Goal: Transaction & Acquisition: Purchase product/service

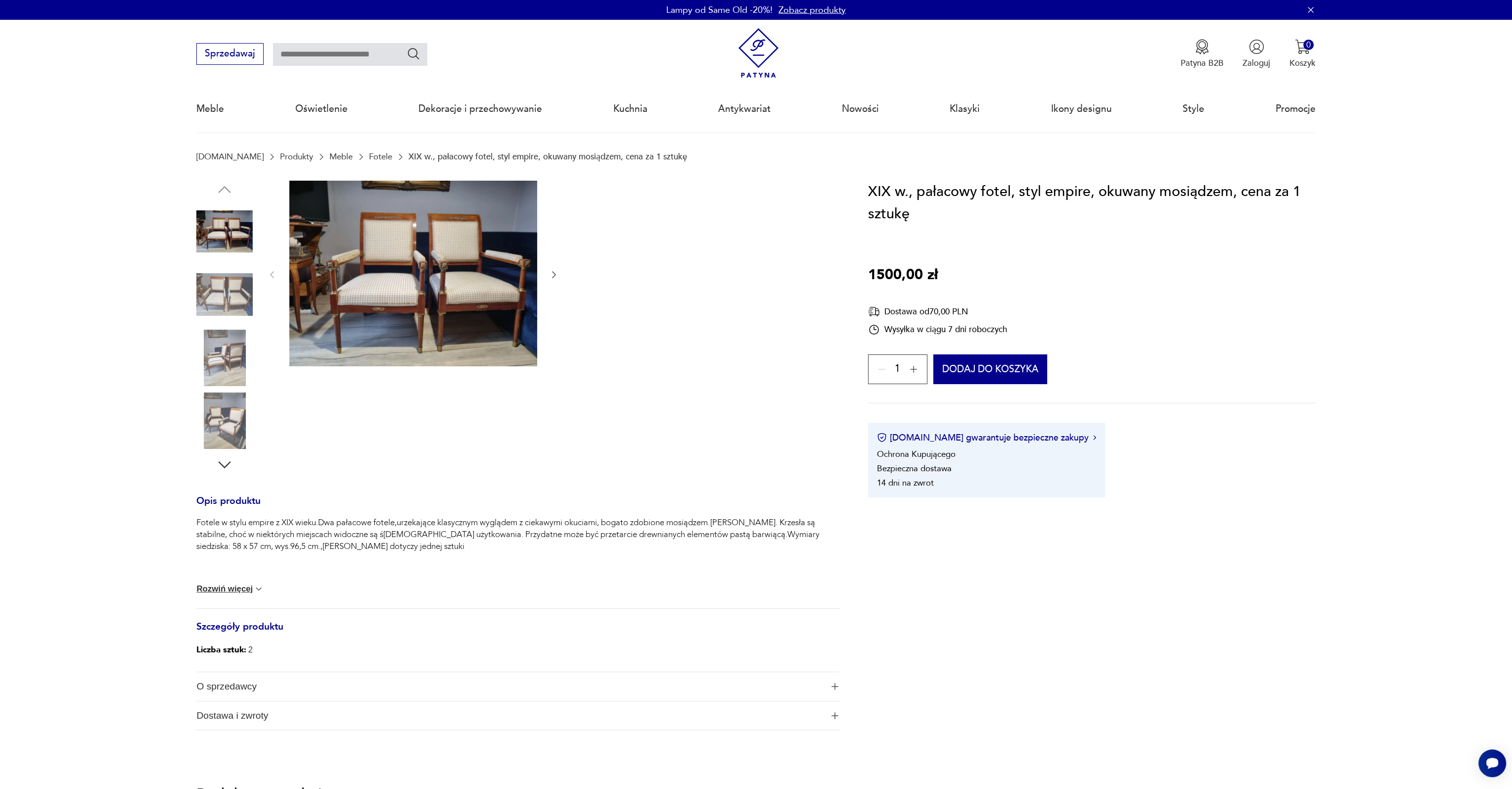
click at [383, 265] on img at bounding box center [414, 273] width 248 height 186
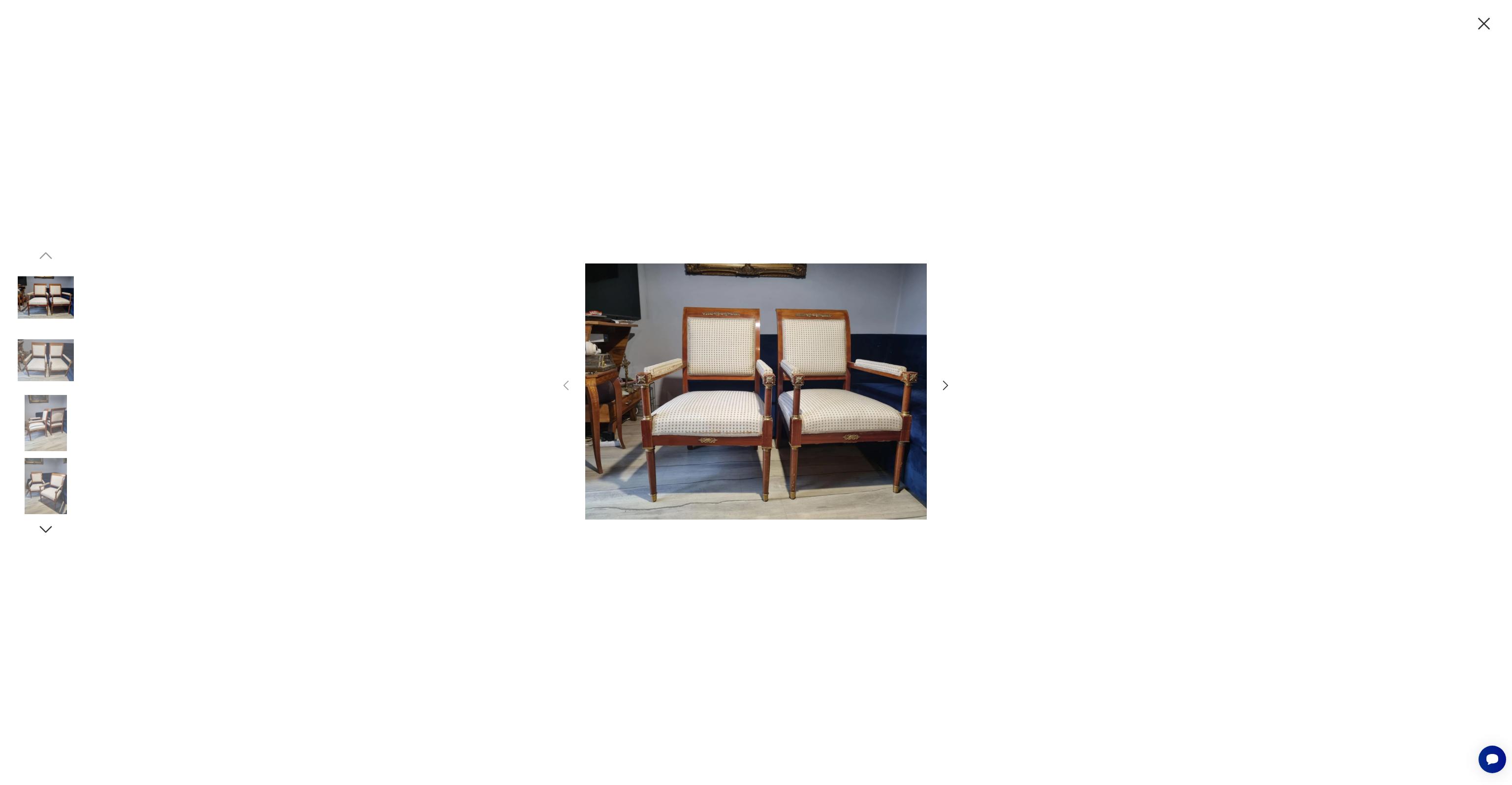
click at [46, 355] on img at bounding box center [46, 361] width 56 height 56
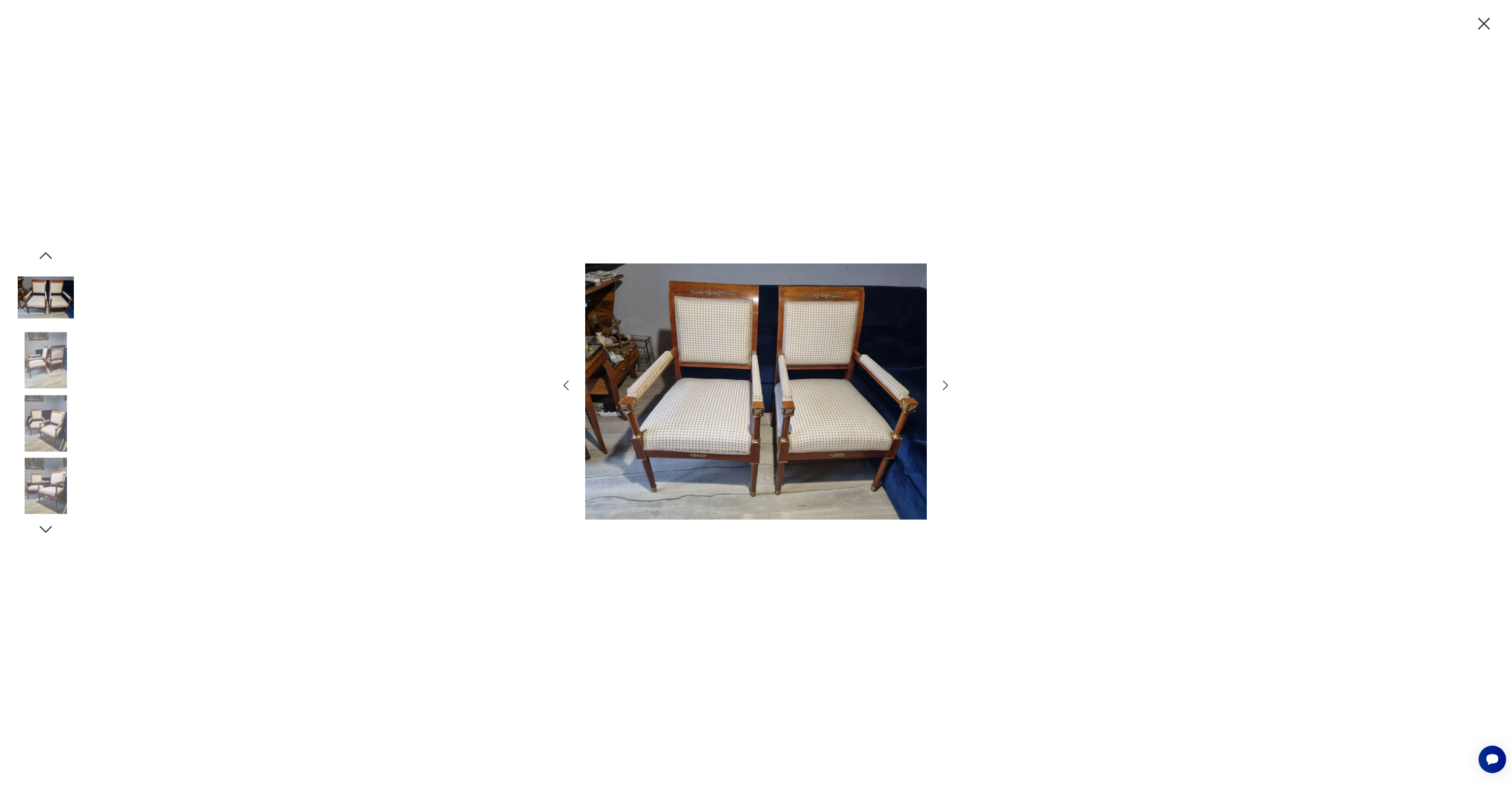
click at [46, 355] on img at bounding box center [46, 361] width 56 height 56
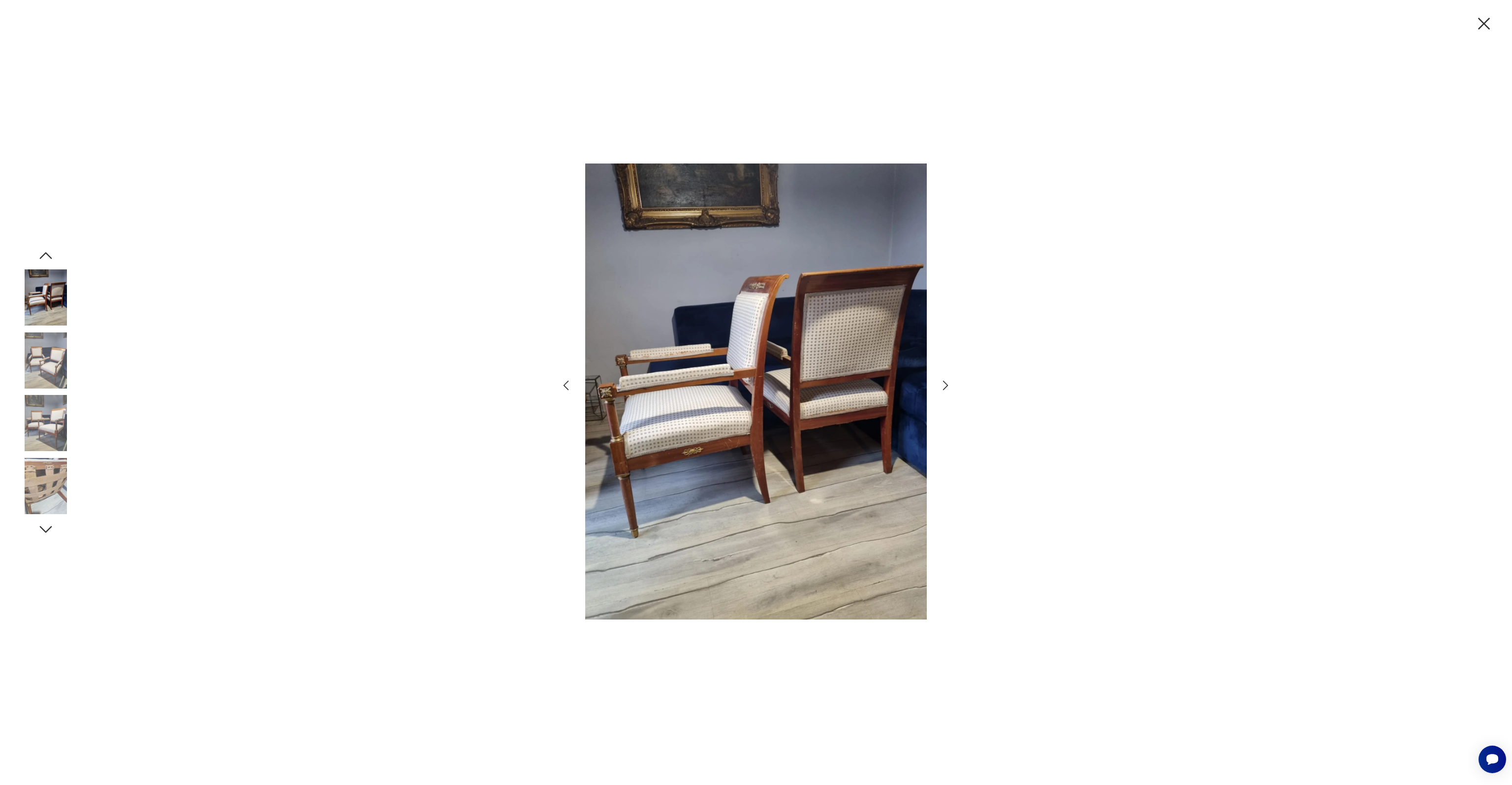
click at [46, 355] on img at bounding box center [46, 361] width 56 height 56
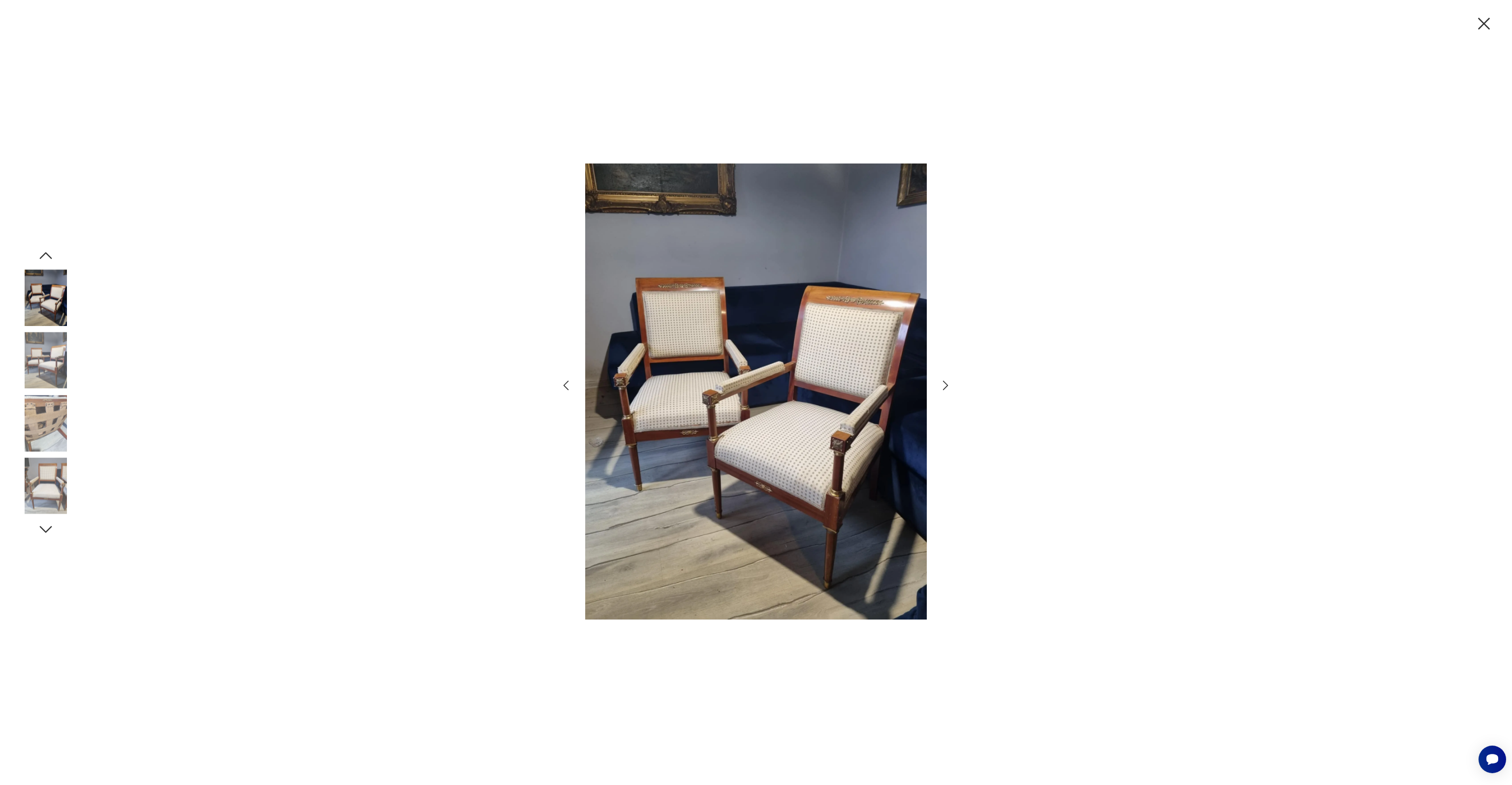
click at [46, 355] on img at bounding box center [46, 361] width 56 height 56
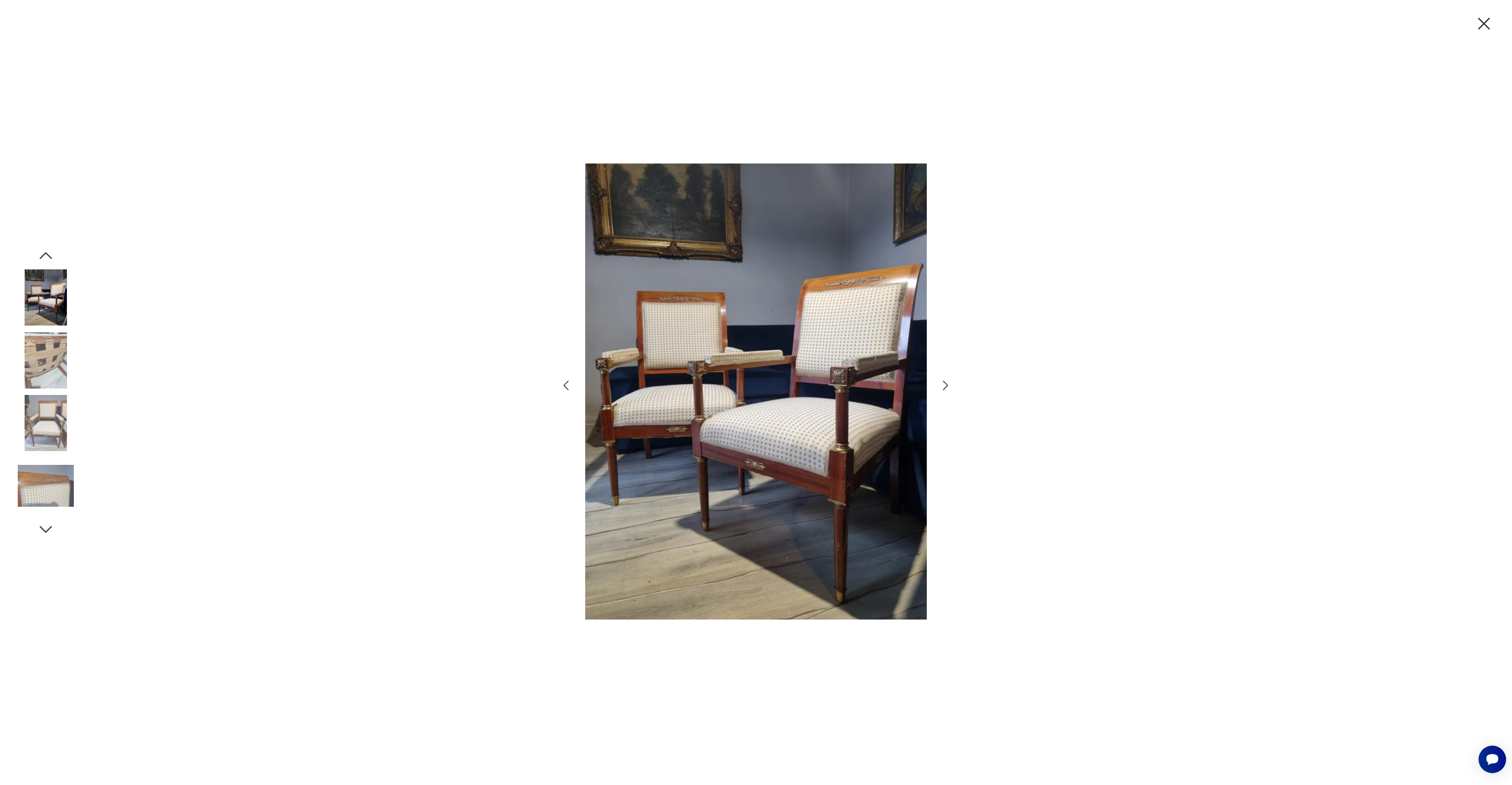
click at [49, 355] on img at bounding box center [46, 361] width 56 height 56
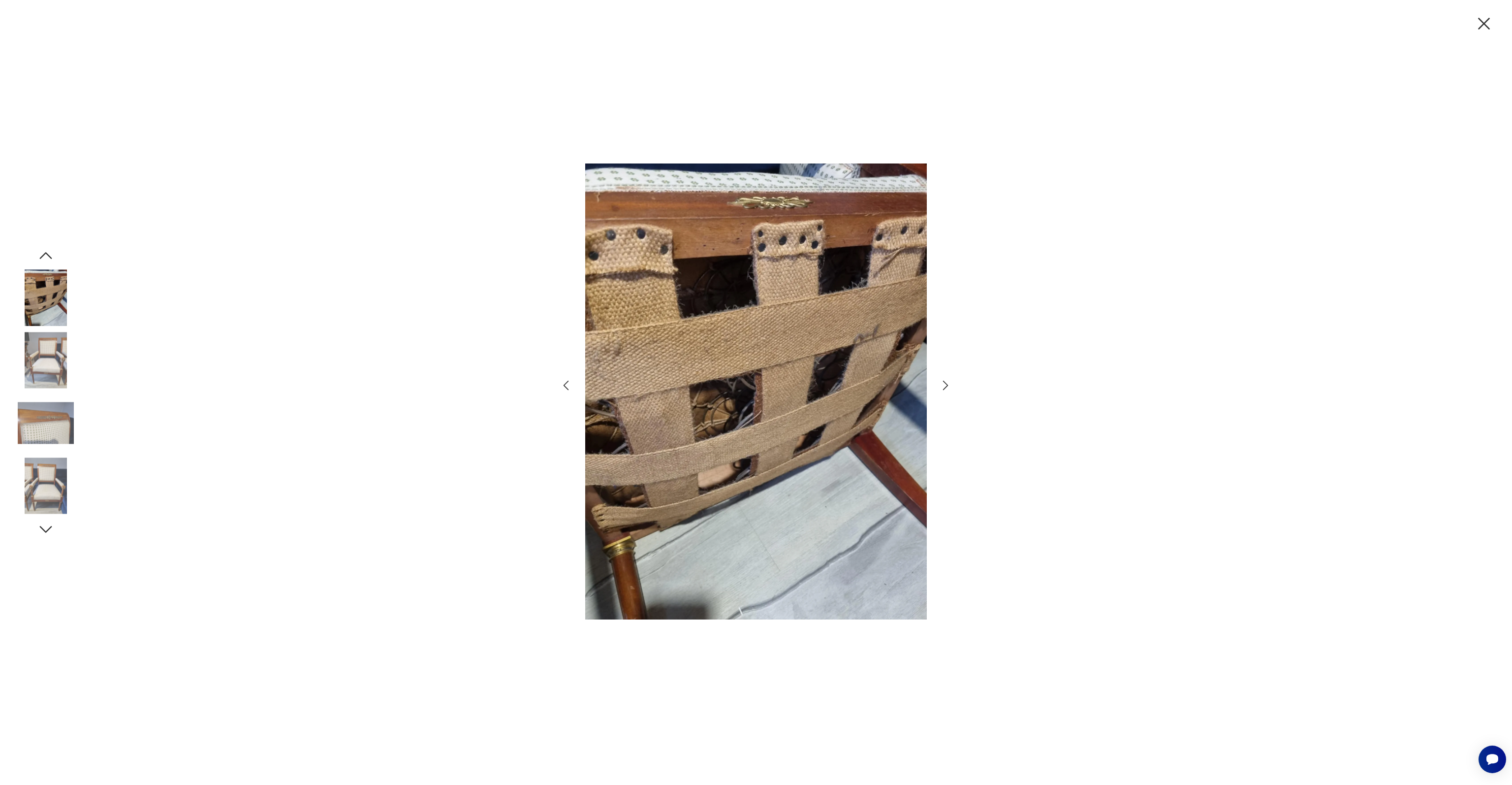
click at [49, 355] on img at bounding box center [46, 361] width 56 height 56
